Goal: Task Accomplishment & Management: Use online tool/utility

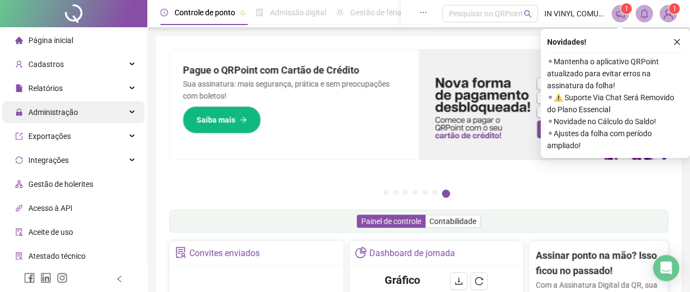
click at [79, 114] on div "Administração" at bounding box center [73, 112] width 142 height 22
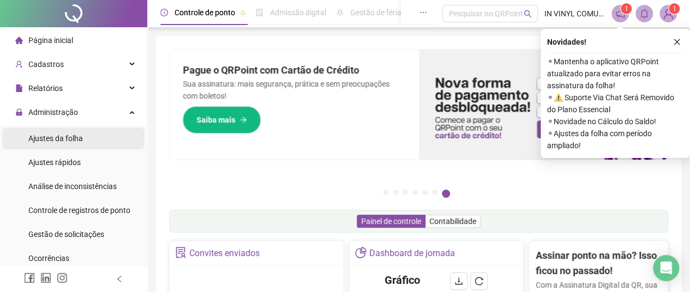
click at [46, 135] on span "Ajustes da folha" at bounding box center [55, 138] width 55 height 9
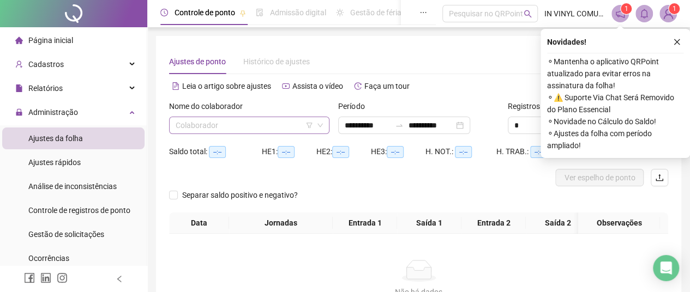
click at [249, 118] on input "search" at bounding box center [244, 125] width 137 height 16
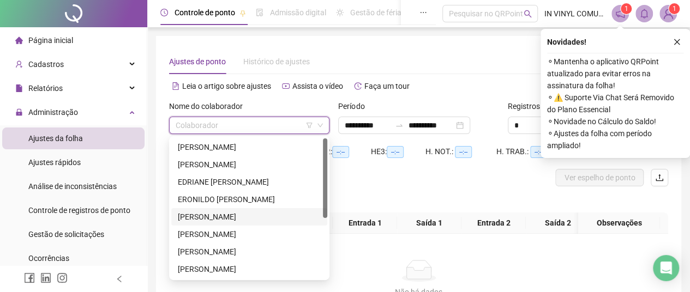
click at [249, 224] on div "[PERSON_NAME]" at bounding box center [249, 216] width 156 height 17
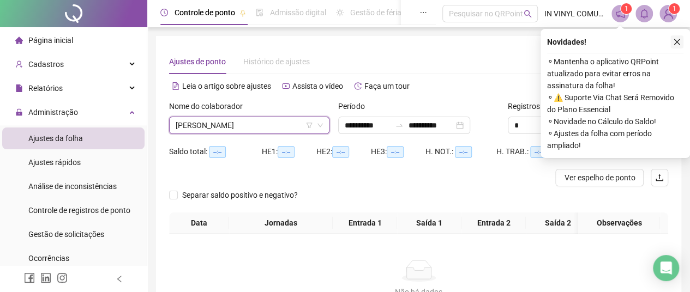
click at [676, 40] on icon "close" at bounding box center [677, 42] width 8 height 8
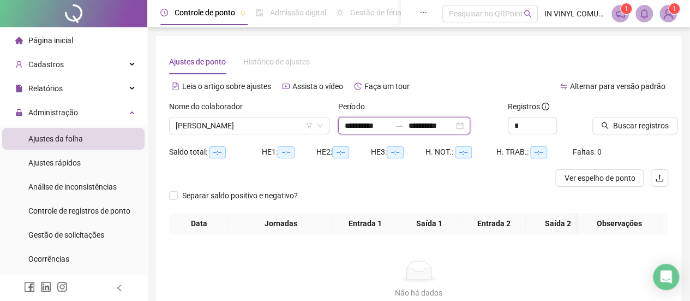
click at [430, 119] on input "**********" at bounding box center [431, 125] width 46 height 12
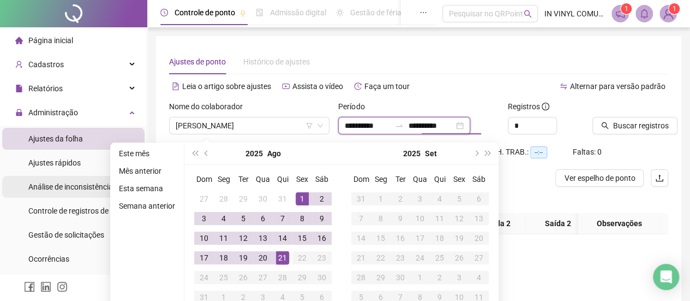
type input "**********"
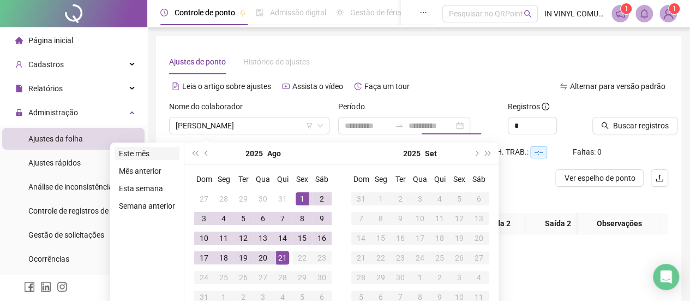
click at [122, 151] on li "Este mês" at bounding box center [147, 153] width 65 height 13
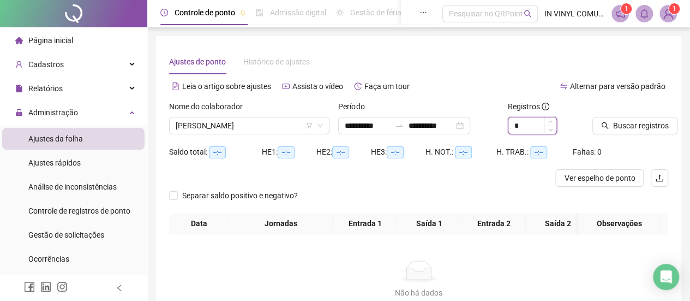
click at [551, 118] on span "Increase Value" at bounding box center [550, 121] width 12 height 8
type input "*"
click at [626, 126] on span "Buscar registros" at bounding box center [641, 125] width 56 height 12
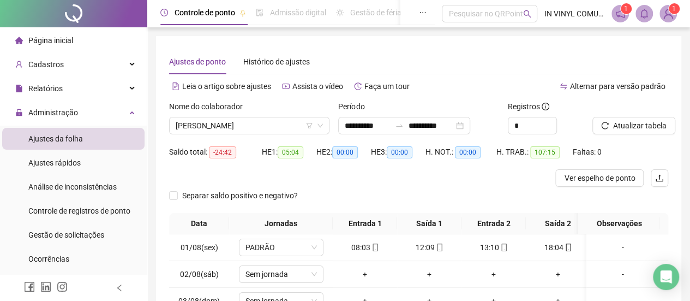
scroll to position [164, 0]
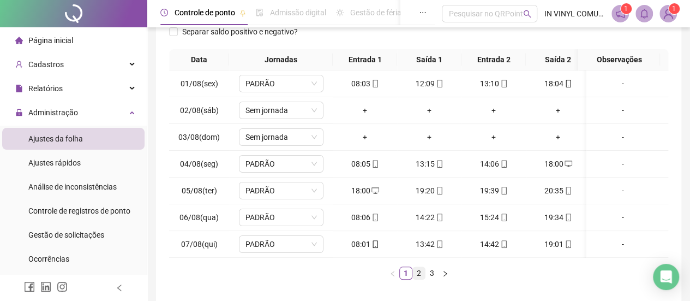
click at [417, 279] on link "2" at bounding box center [419, 273] width 12 height 12
click at [431, 279] on li "3" at bounding box center [431, 272] width 13 height 13
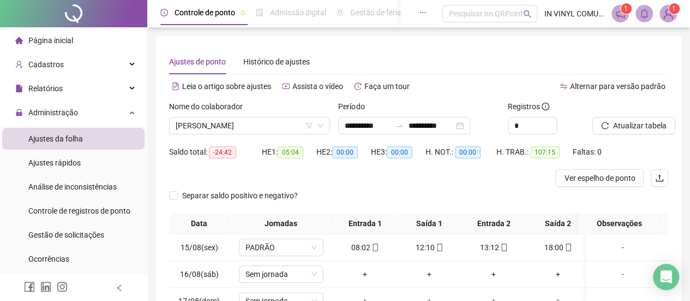
scroll to position [164, 0]
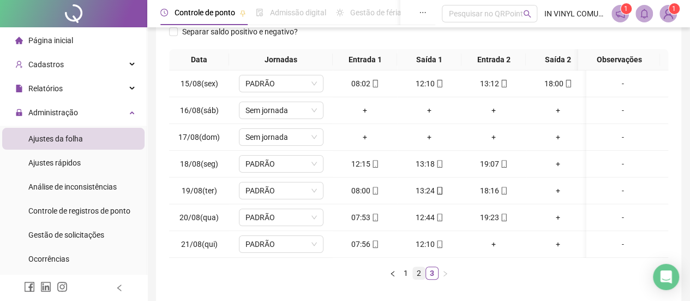
click at [418, 279] on link "2" at bounding box center [419, 273] width 12 height 12
